Goal: Information Seeking & Learning: Learn about a topic

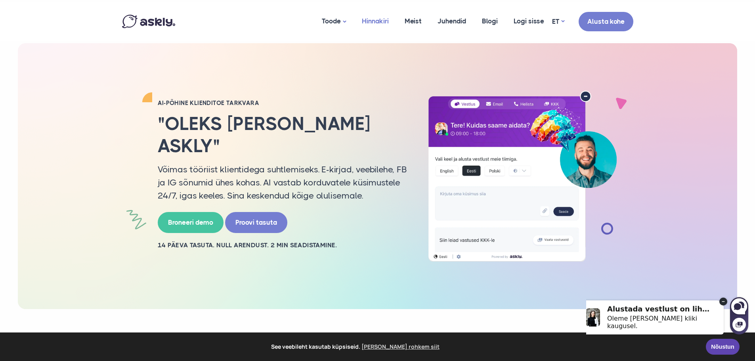
click at [389, 20] on link "Hinnakiri" at bounding box center [375, 21] width 43 height 38
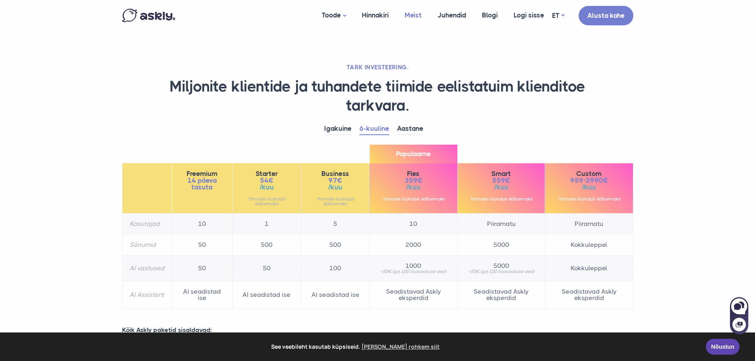
click at [413, 15] on link "Meist" at bounding box center [412, 15] width 33 height 30
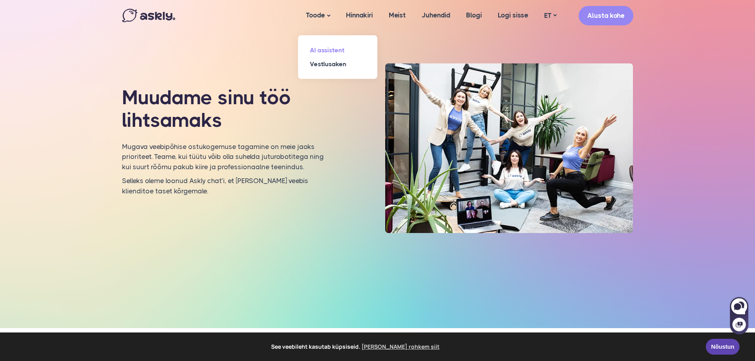
click at [332, 50] on link "AI assistent" at bounding box center [337, 50] width 79 height 14
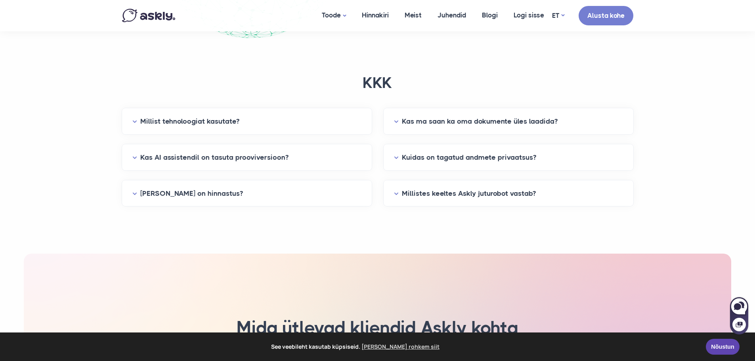
scroll to position [1980, 0]
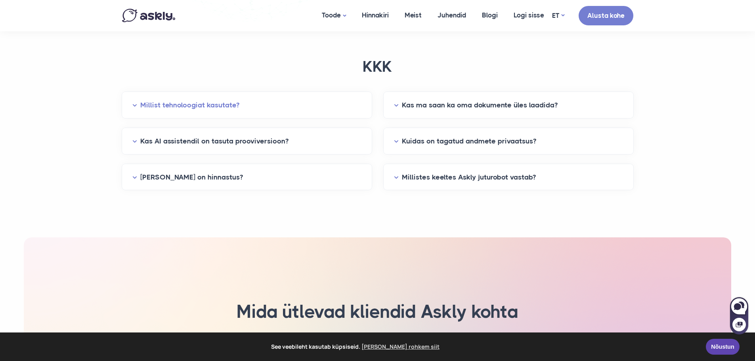
click at [237, 107] on button "Millist tehnoloogiat kasutate?" at bounding box center [246, 105] width 229 height 12
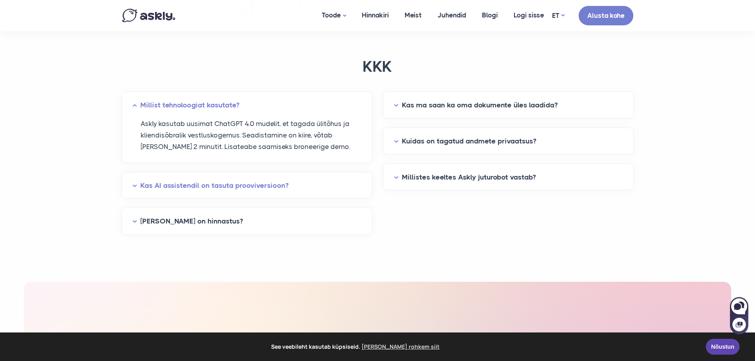
click at [271, 184] on button "Kas AI assistendil on tasuta prooviversioon?" at bounding box center [246, 185] width 229 height 12
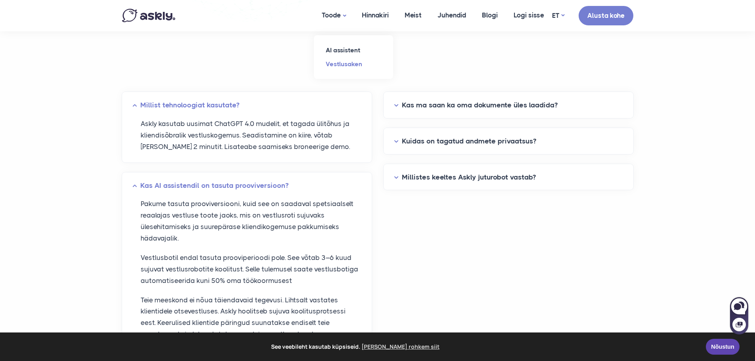
click at [345, 63] on link "Vestlusaken" at bounding box center [353, 64] width 79 height 14
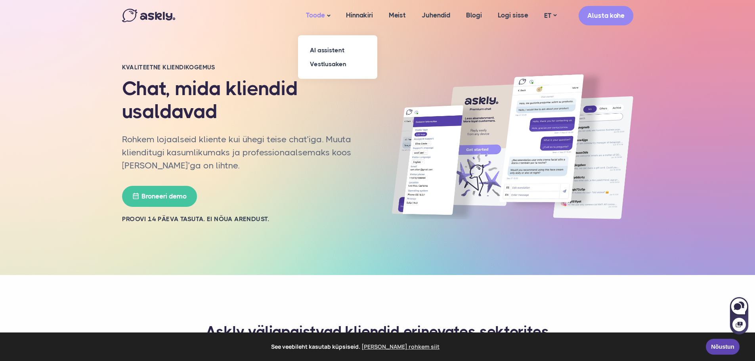
click at [324, 13] on link "Toode" at bounding box center [318, 15] width 40 height 31
click at [318, 49] on link "AI assistent" at bounding box center [337, 50] width 79 height 14
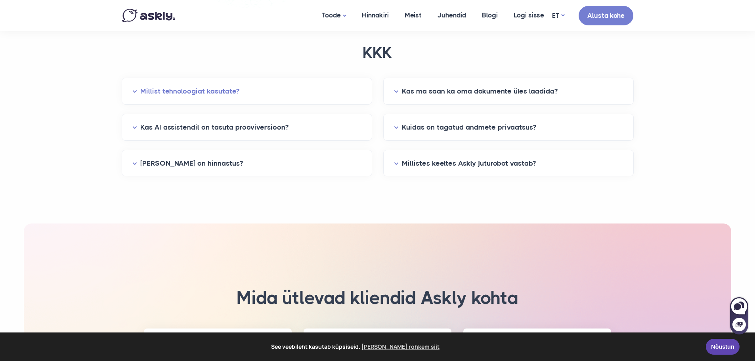
scroll to position [1980, 0]
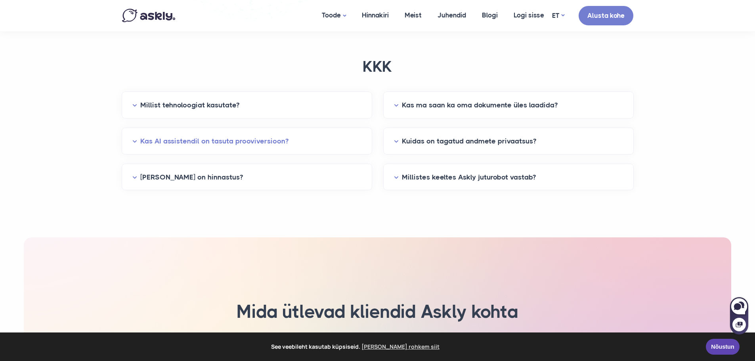
click at [260, 141] on button "Kas AI assistendil on tasuta prooviversioon?" at bounding box center [246, 141] width 229 height 12
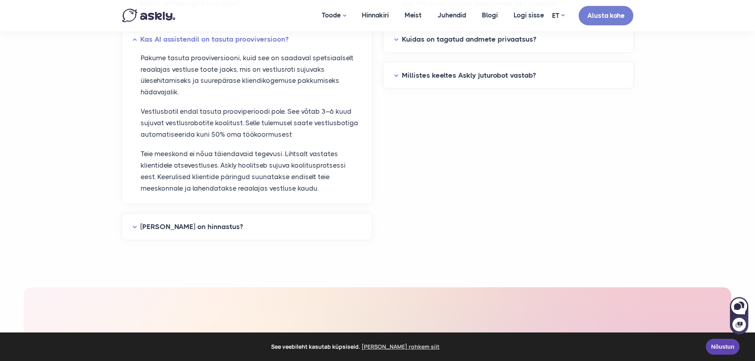
scroll to position [2218, 0]
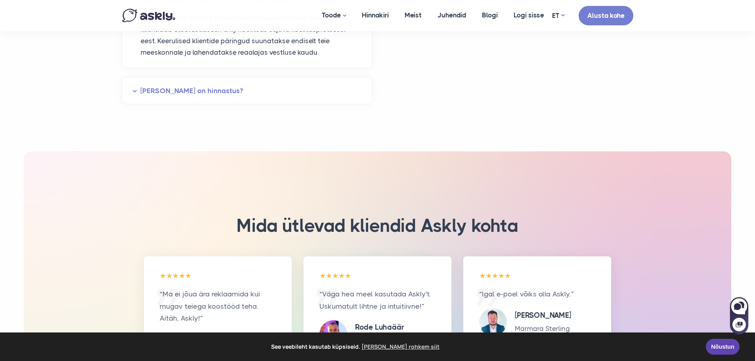
click at [179, 89] on button "Milline on hinnastus?" at bounding box center [246, 91] width 229 height 12
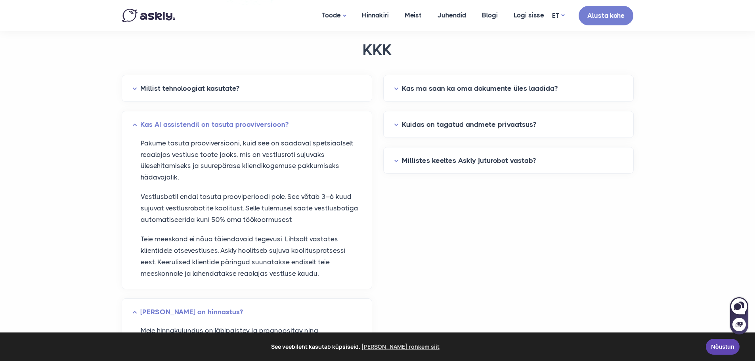
scroll to position [1980, 0]
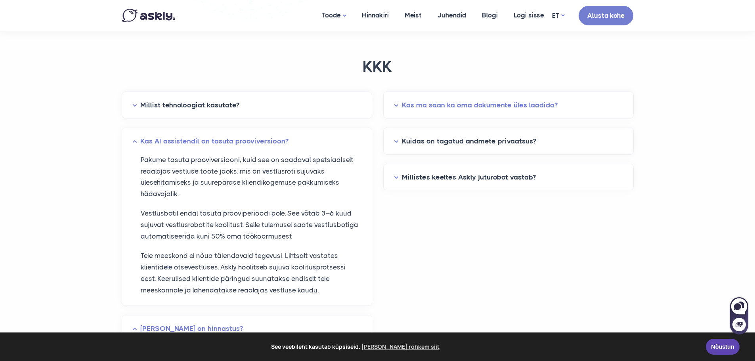
click at [449, 108] on button "Kas ma saan ka oma dokumente üles laadida?" at bounding box center [508, 105] width 229 height 12
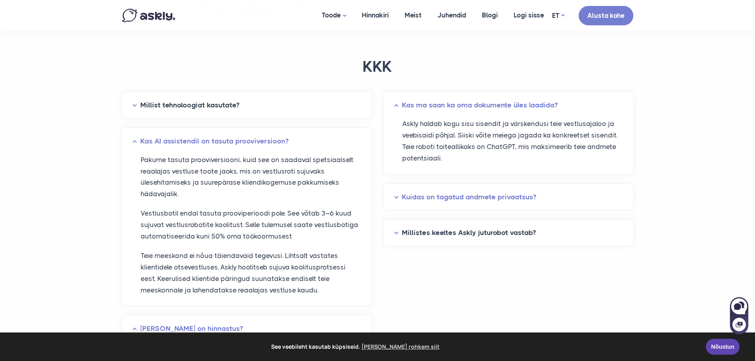
click at [501, 196] on button "Kuidas on tagatud andmete privaatsus?" at bounding box center [508, 197] width 229 height 12
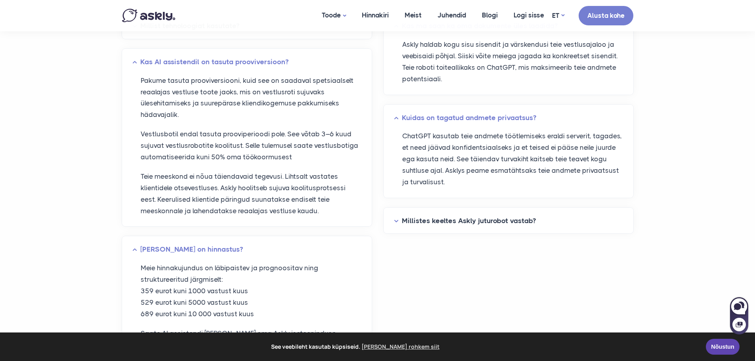
scroll to position [2099, 0]
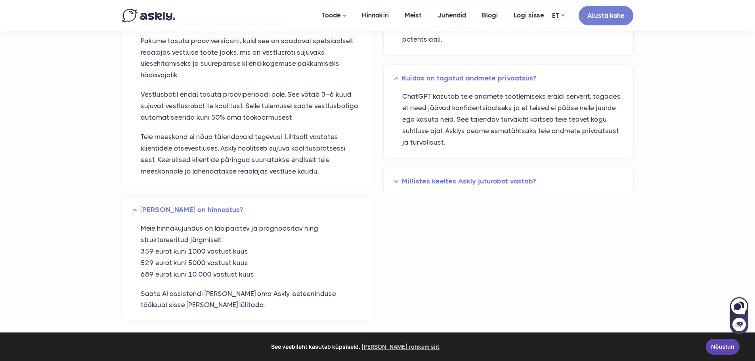
click at [490, 185] on button "Millistes keeltes Askly juturobot vastab?" at bounding box center [508, 181] width 229 height 12
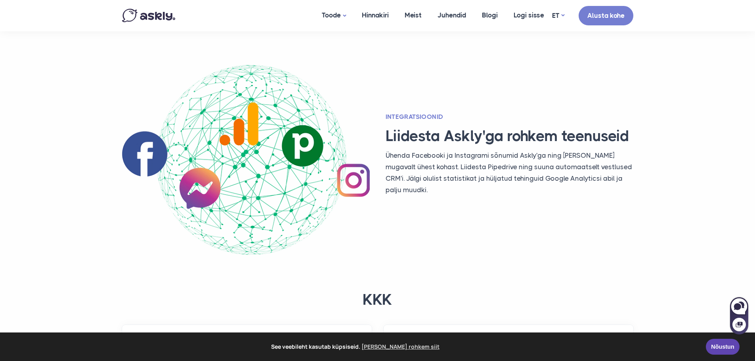
scroll to position [1743, 0]
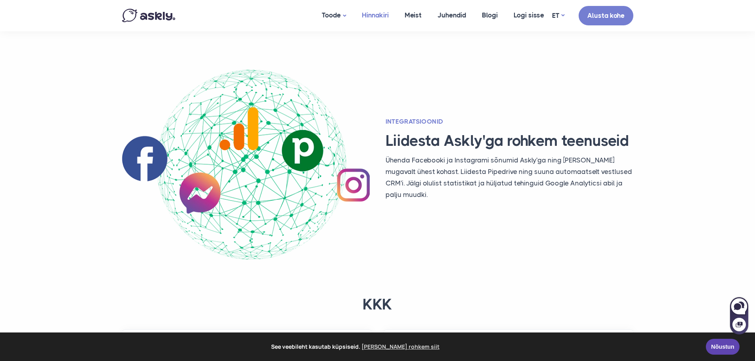
click at [385, 16] on link "Hinnakiri" at bounding box center [375, 15] width 43 height 30
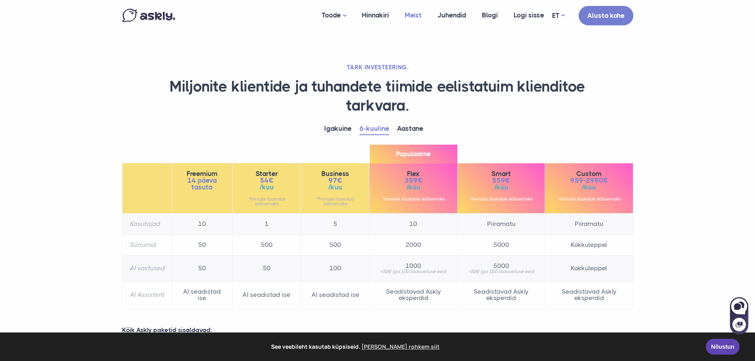
click at [419, 15] on link "Meist" at bounding box center [412, 15] width 33 height 30
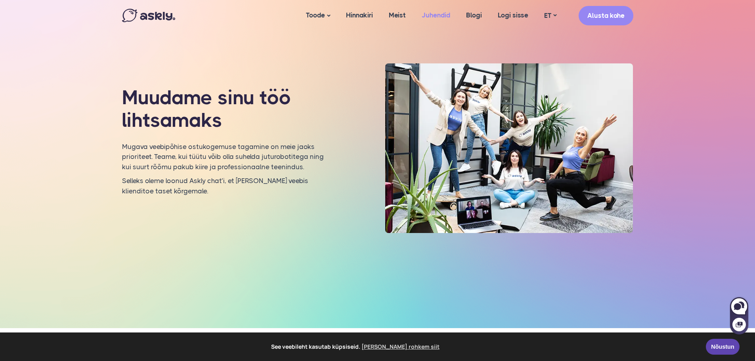
click at [435, 15] on link "Juhendid" at bounding box center [435, 15] width 44 height 30
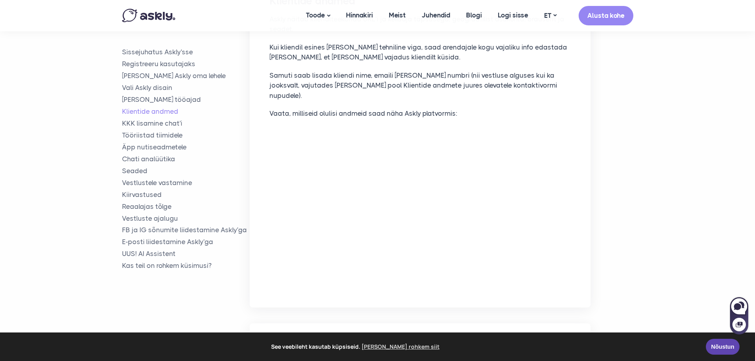
scroll to position [1663, 0]
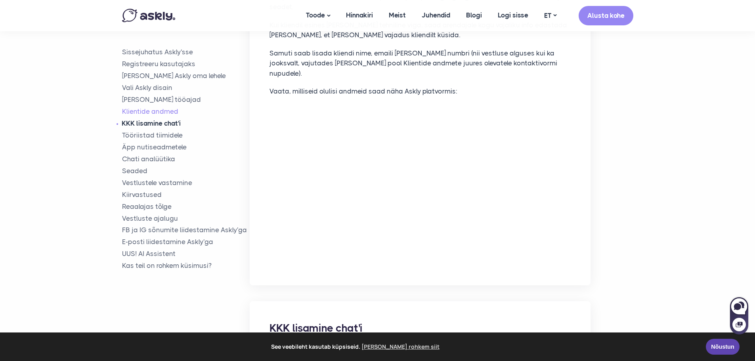
click at [169, 125] on link "KKK lisamine chat'i" at bounding box center [186, 123] width 128 height 9
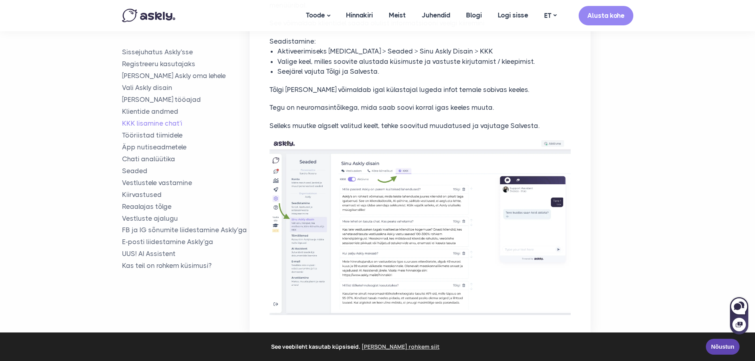
scroll to position [2018, 0]
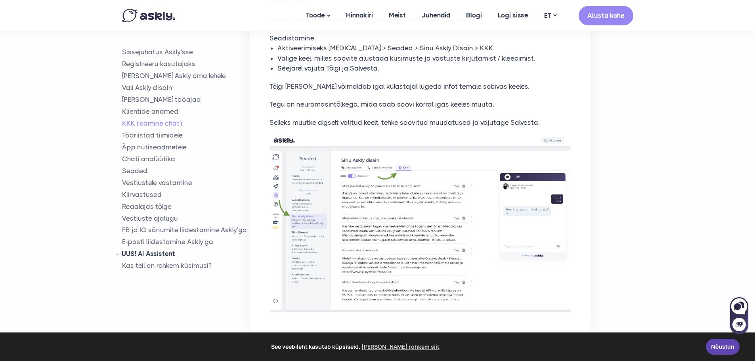
click at [170, 253] on link "UUS! AI Assistent" at bounding box center [186, 253] width 128 height 9
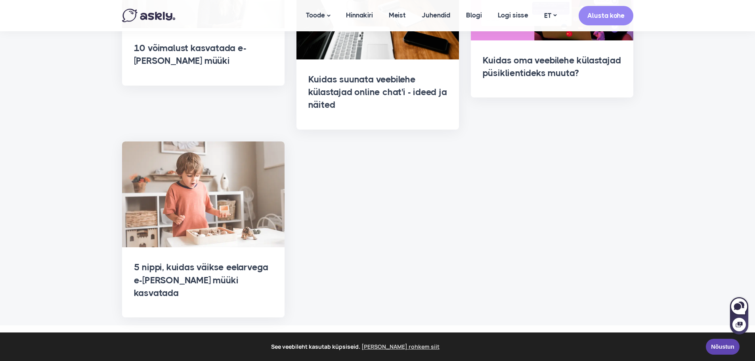
scroll to position [1030, 0]
